Goal: Task Accomplishment & Management: Manage account settings

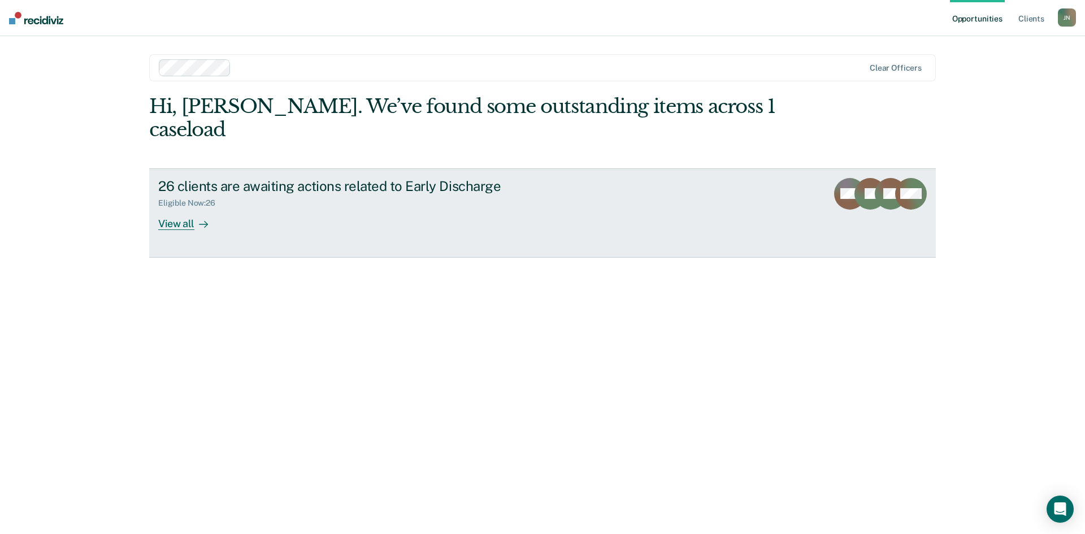
click at [193, 208] on div "View all" at bounding box center [189, 219] width 63 height 22
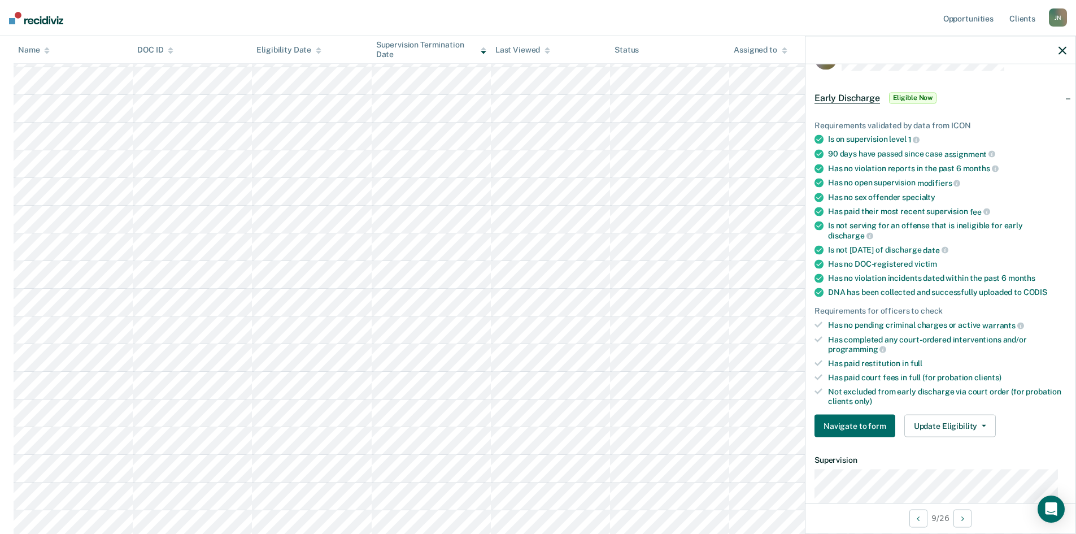
scroll to position [56, 0]
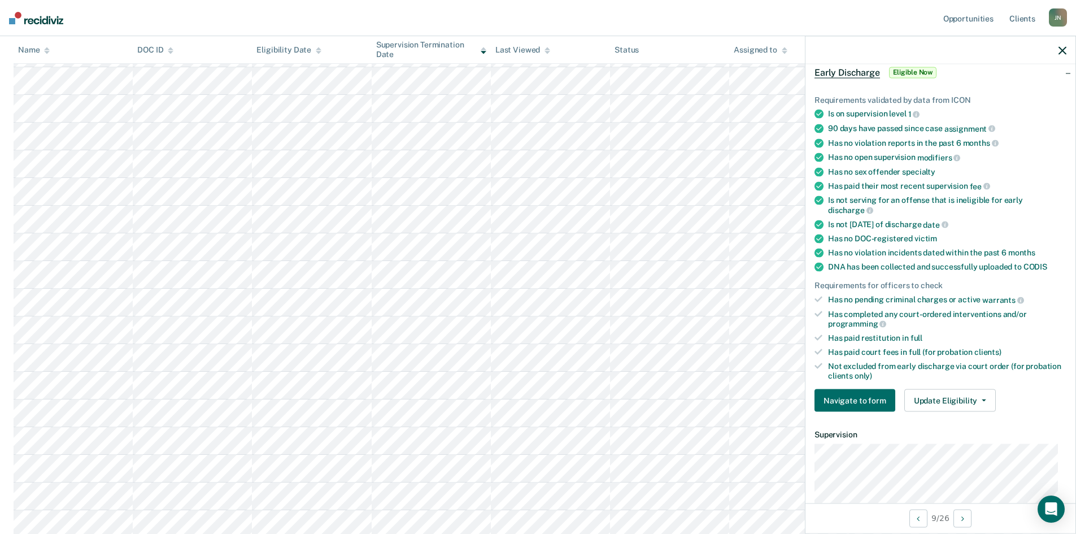
click at [1059, 48] on icon "button" at bounding box center [1063, 50] width 8 height 8
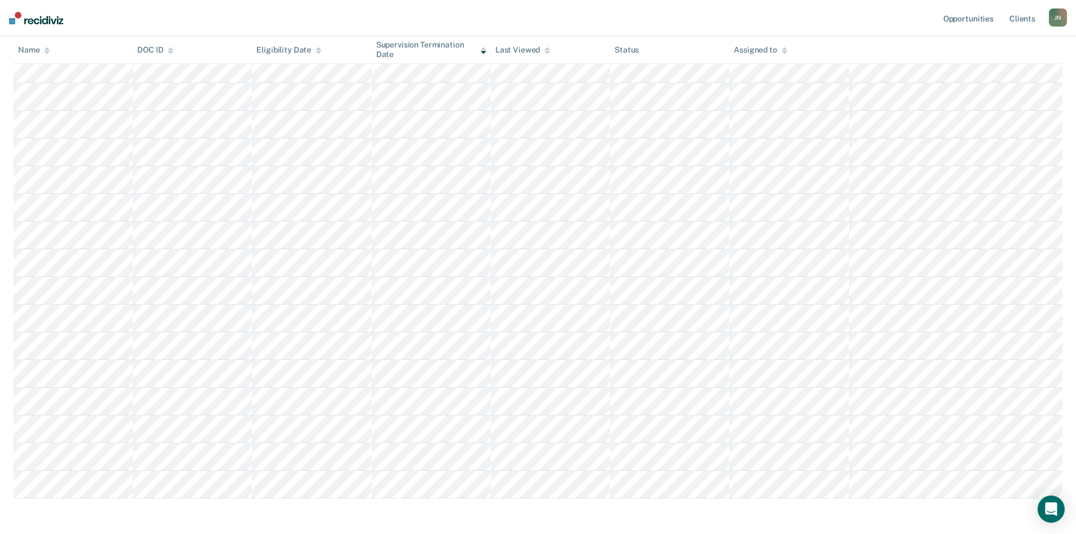
scroll to position [480, 0]
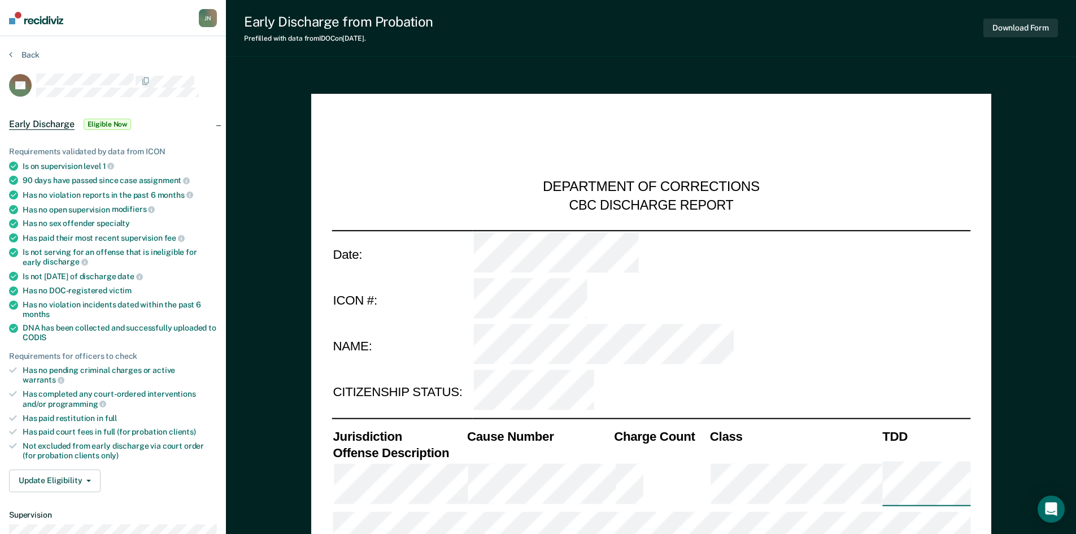
type textarea "x"
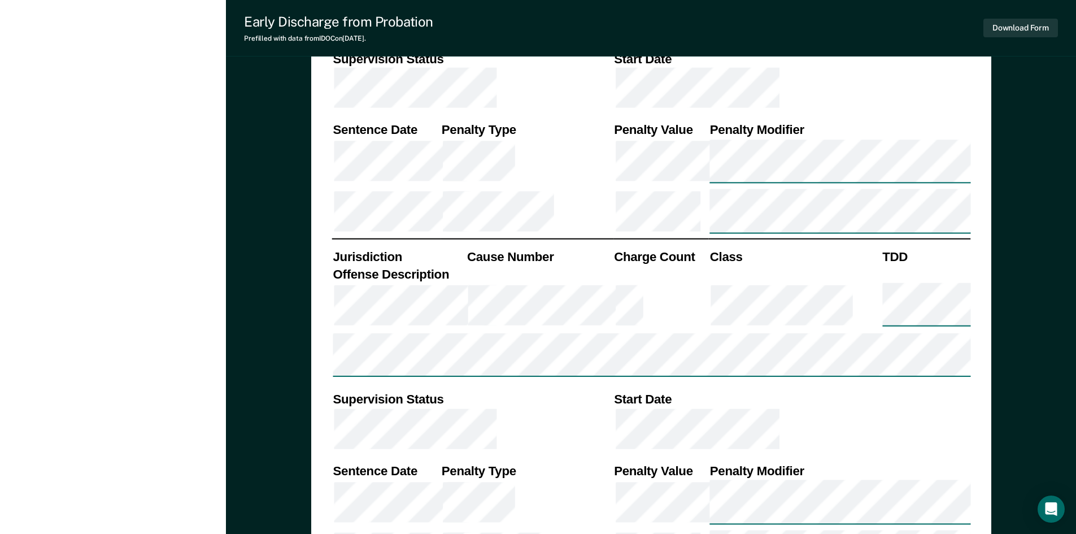
scroll to position [734, 0]
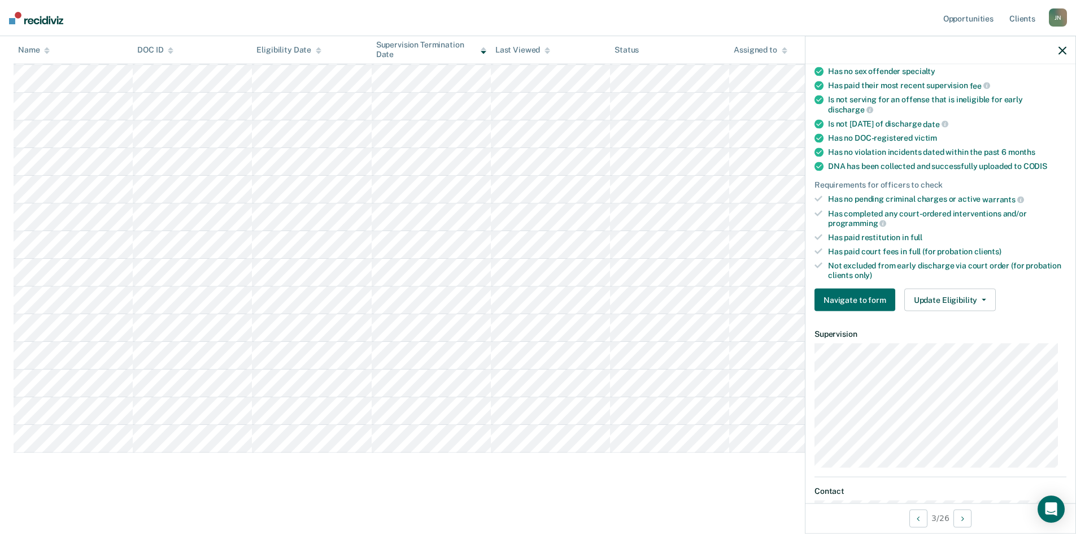
scroll to position [169, 0]
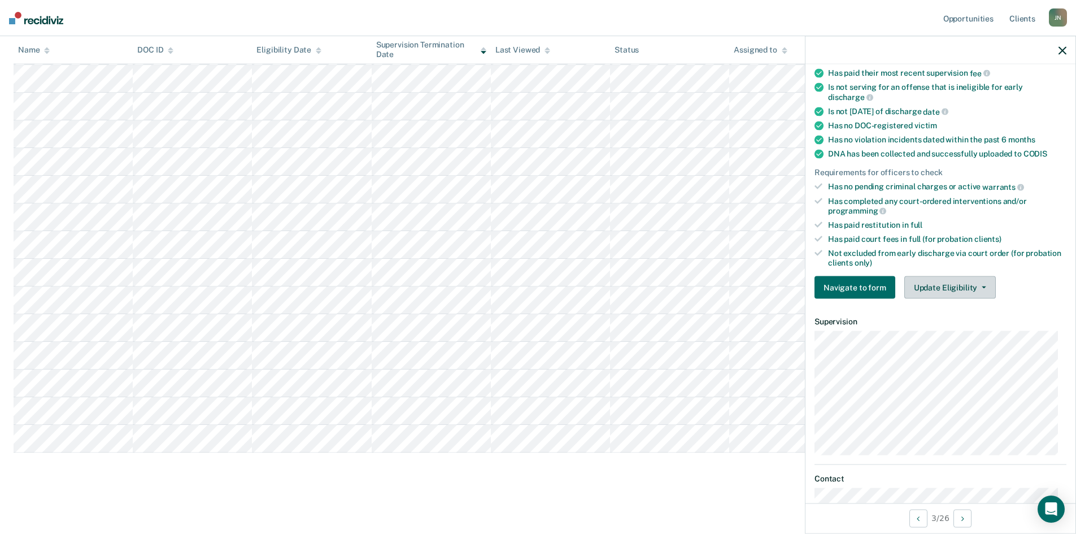
click at [971, 284] on button "Update Eligibility" at bounding box center [950, 287] width 92 height 23
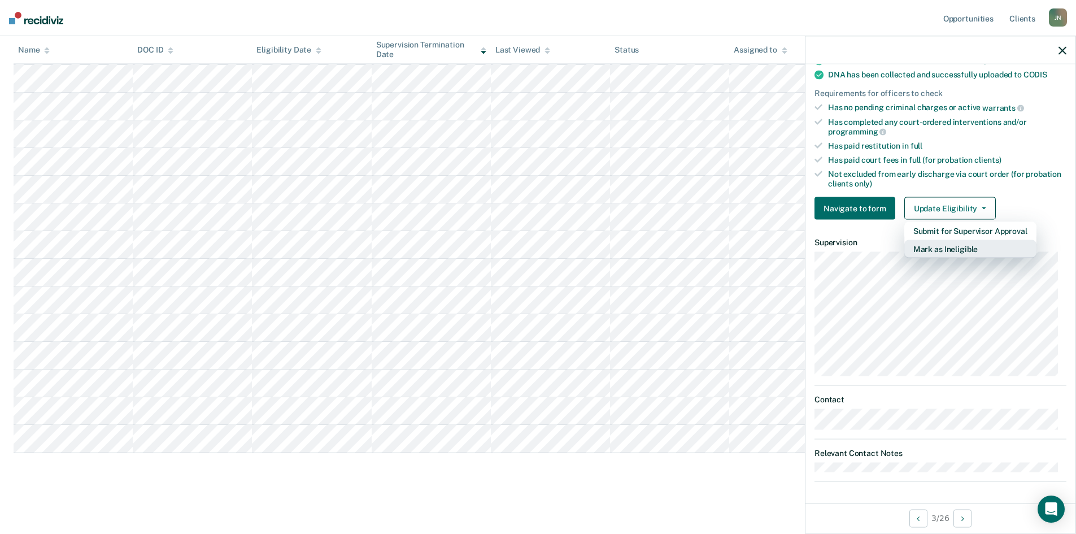
scroll to position [192, 0]
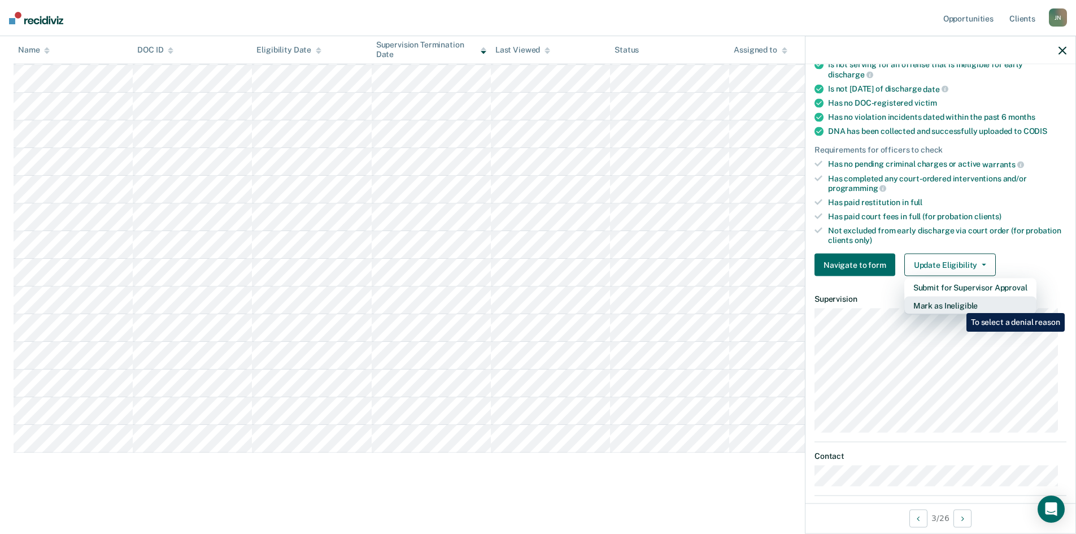
click at [958, 304] on button "Mark as Ineligible" at bounding box center [970, 306] width 132 height 18
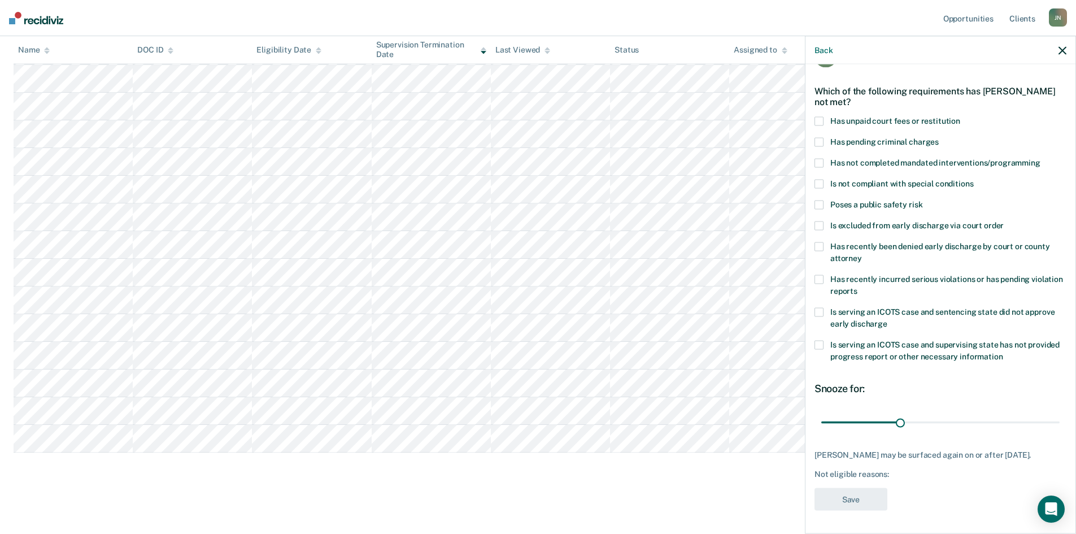
scroll to position [42, 0]
click at [823, 242] on span at bounding box center [819, 246] width 9 height 9
click at [862, 254] on input "Has recently been denied early discharge by court or county attorney" at bounding box center [862, 254] width 0 height 0
drag, startPoint x: 843, startPoint y: 415, endPoint x: 856, endPoint y: 415, distance: 13.0
type input "50"
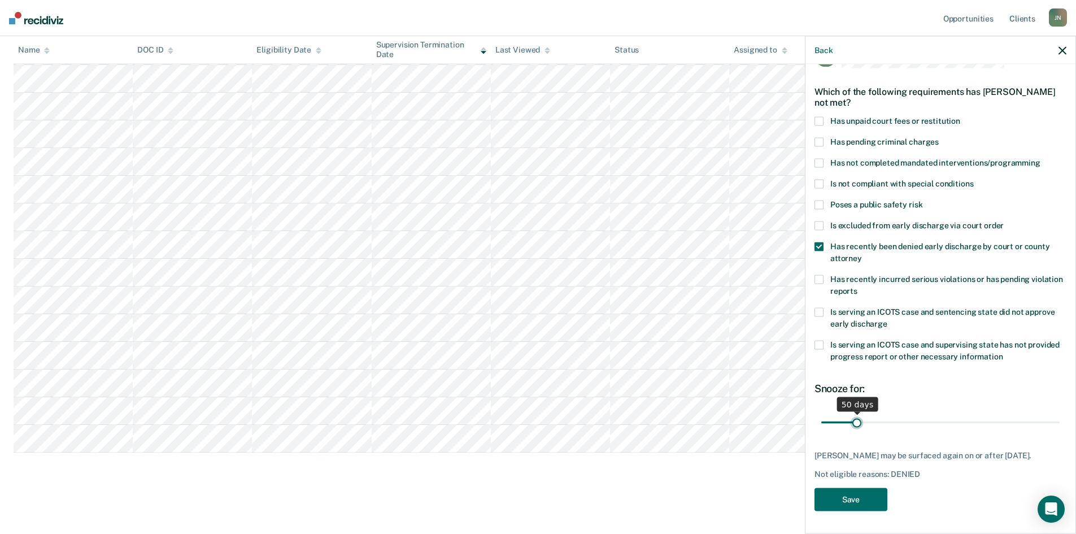
click at [856, 415] on input "range" at bounding box center [940, 422] width 238 height 20
click at [855, 501] on button "Save" at bounding box center [851, 499] width 73 height 23
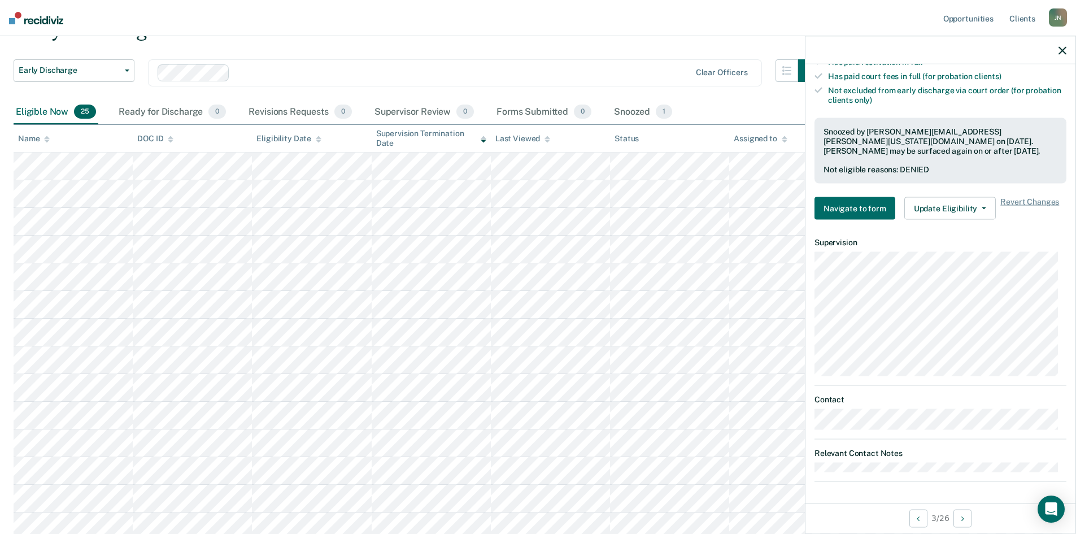
scroll to position [0, 0]
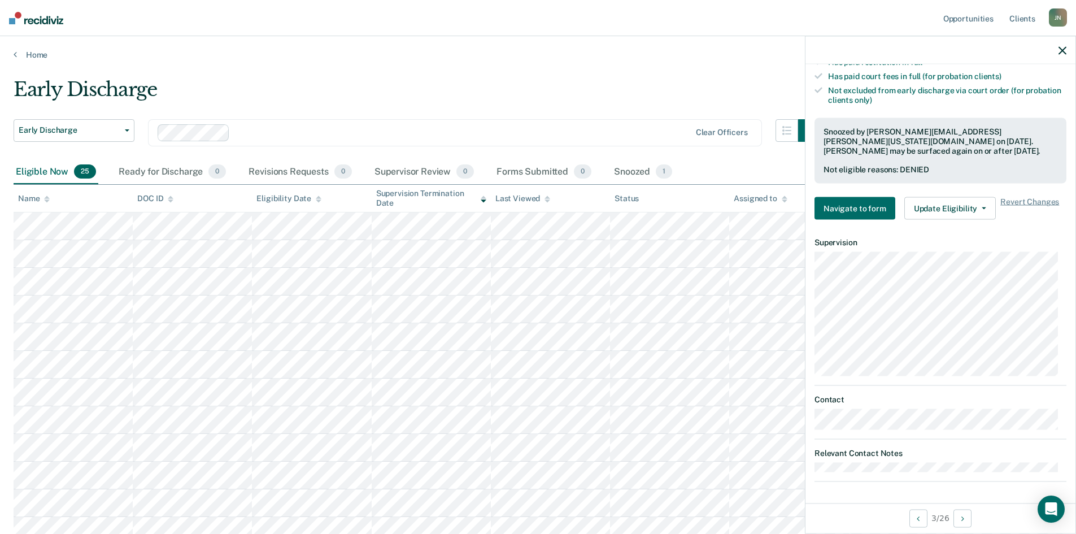
click at [1059, 47] on icon "button" at bounding box center [1063, 50] width 8 height 8
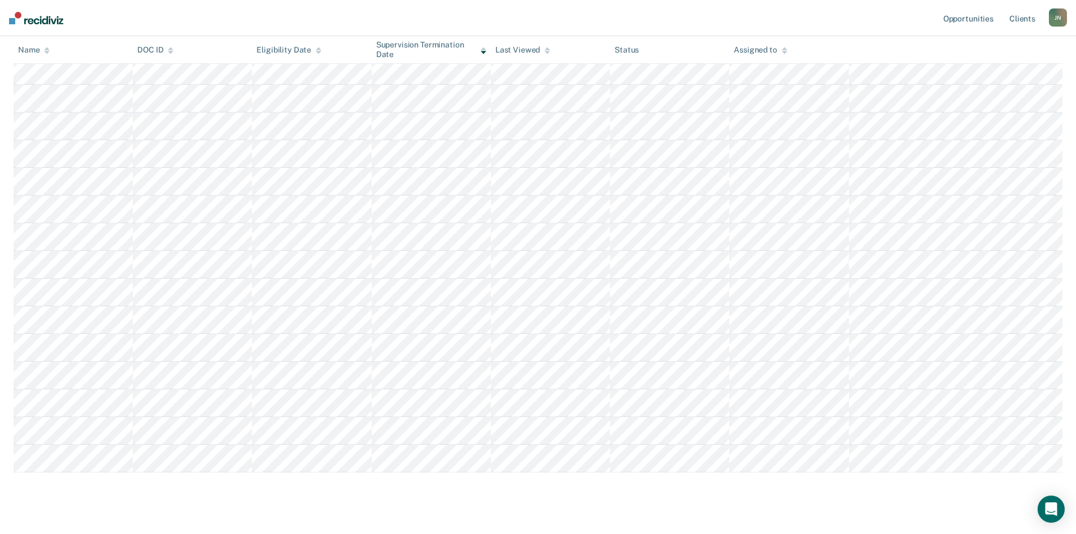
scroll to position [452, 0]
